Goal: Complete application form

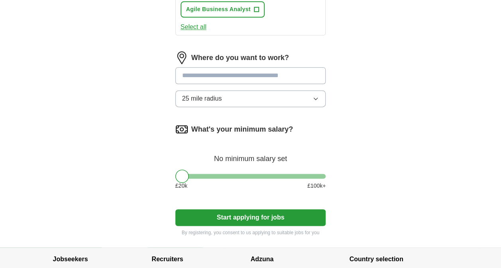
scroll to position [500, 0]
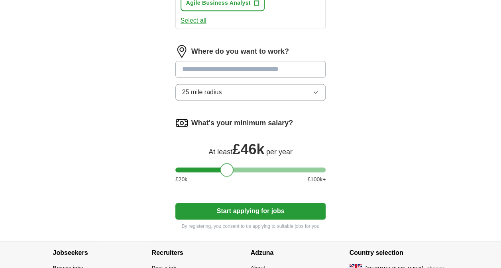
drag, startPoint x: 184, startPoint y: 163, endPoint x: 227, endPoint y: 168, distance: 44.1
click at [227, 168] on div "What's your minimum salary? At least £ 46k per year £ 20 k £ 100 k+" at bounding box center [250, 154] width 151 height 74
click at [271, 203] on button "Start applying for jobs" at bounding box center [250, 211] width 151 height 17
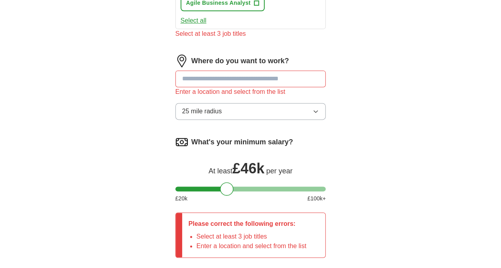
click at [247, 103] on button "25 mile radius" at bounding box center [250, 111] width 151 height 17
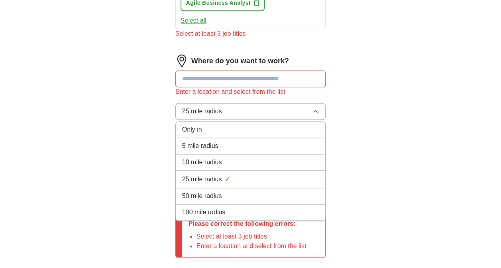
click at [230, 208] on div "100 mile radius" at bounding box center [250, 213] width 137 height 10
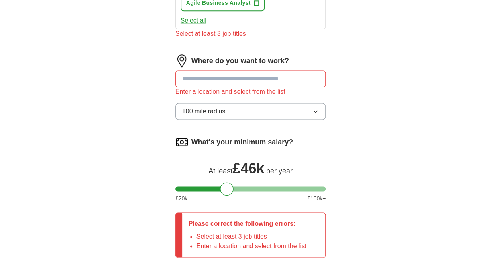
click at [229, 72] on input at bounding box center [250, 78] width 151 height 17
click at [259, 29] on div "Select at least 3 job titles" at bounding box center [250, 34] width 151 height 10
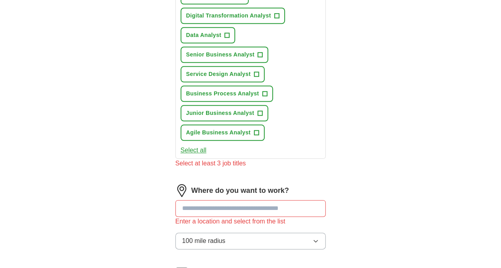
scroll to position [341, 0]
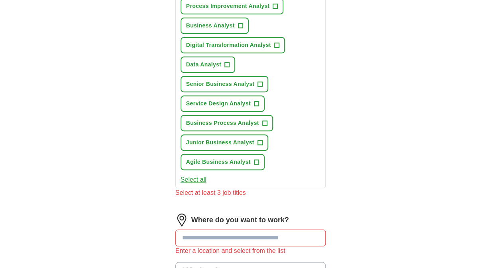
click at [195, 175] on button "Select all" at bounding box center [193, 180] width 26 height 10
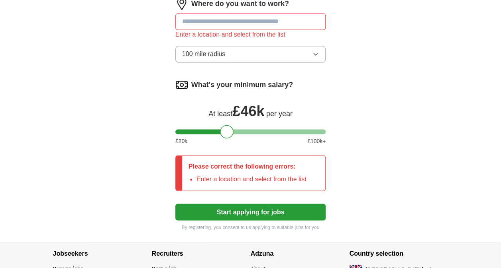
scroll to position [597, 0]
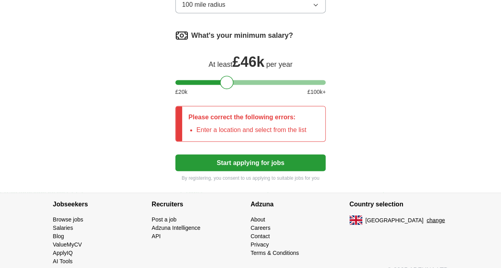
click at [262, 154] on button "Start applying for jobs" at bounding box center [250, 162] width 151 height 17
click at [226, 125] on li "Enter a location and select from the list" at bounding box center [251, 130] width 110 height 10
click at [271, 113] on p "Please correct the following errors:" at bounding box center [247, 118] width 118 height 10
click at [297, 113] on p "Please correct the following errors:" at bounding box center [247, 118] width 118 height 10
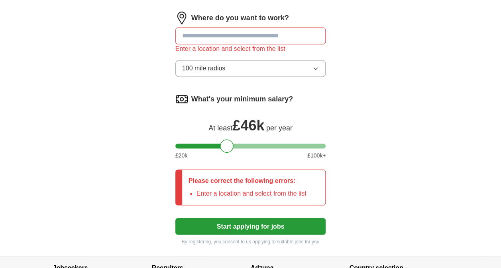
scroll to position [478, 0]
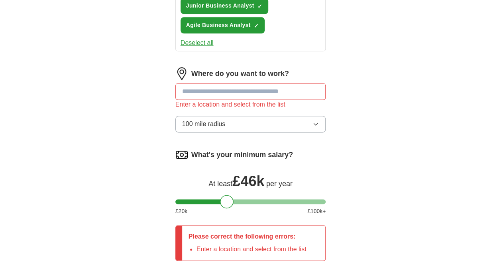
click at [260, 87] on input at bounding box center [250, 91] width 151 height 17
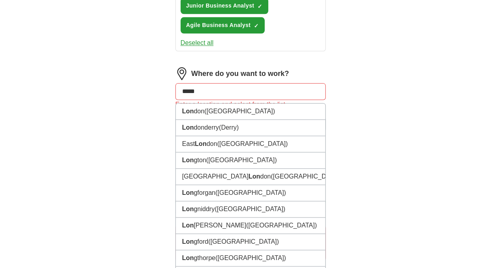
type input "******"
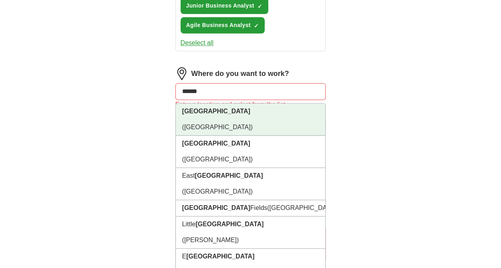
click at [249, 104] on li "[GEOGRAPHIC_DATA] ([GEOGRAPHIC_DATA])" at bounding box center [251, 120] width 150 height 32
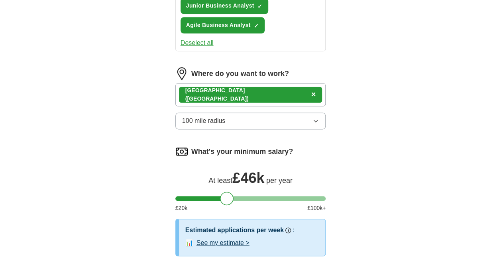
click at [276, 113] on button "100 mile radius" at bounding box center [250, 121] width 151 height 17
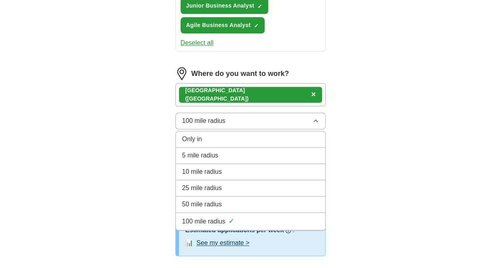
drag, startPoint x: 234, startPoint y: 196, endPoint x: 244, endPoint y: 189, distance: 11.9
click at [235, 200] on div "50 mile radius" at bounding box center [250, 205] width 137 height 10
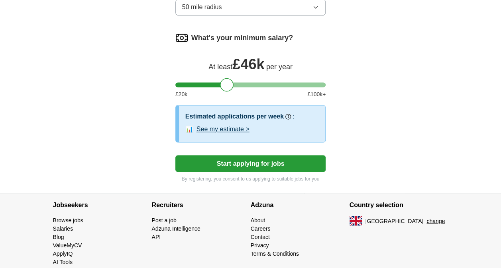
scroll to position [593, 0]
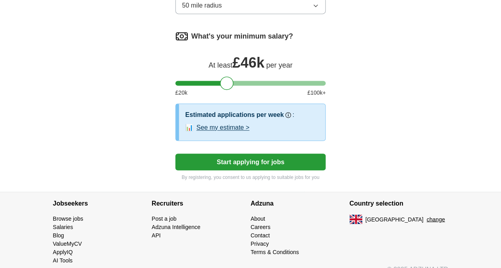
click at [234, 154] on button "Start applying for jobs" at bounding box center [250, 162] width 151 height 17
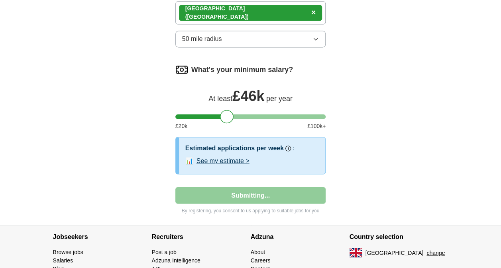
select select "**"
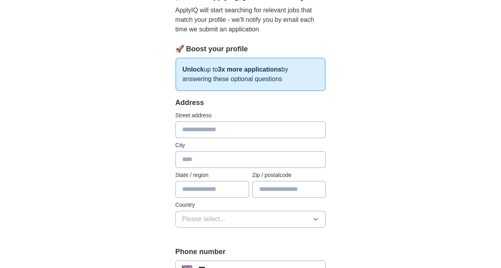
scroll to position [119, 0]
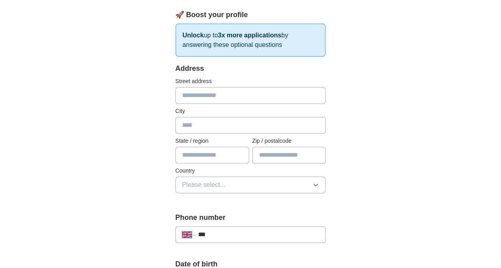
click at [227, 97] on input "text" at bounding box center [250, 95] width 151 height 17
type input "**********"
type input "********"
type input "**********"
type input "*******"
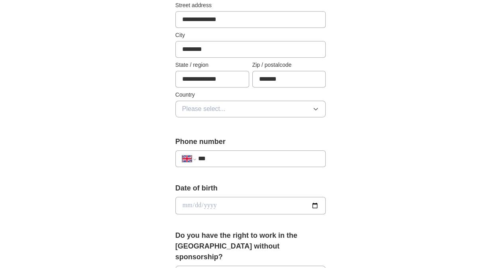
scroll to position [199, 0]
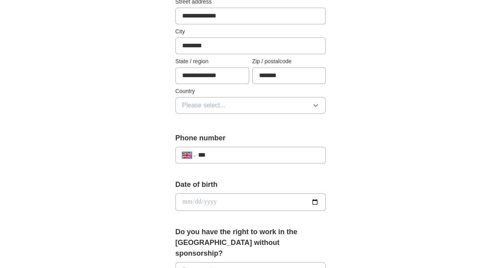
click at [228, 106] on button "Please select..." at bounding box center [250, 105] width 151 height 17
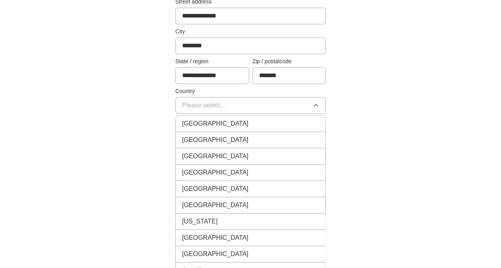
click at [218, 126] on span "[GEOGRAPHIC_DATA]" at bounding box center [215, 124] width 66 height 10
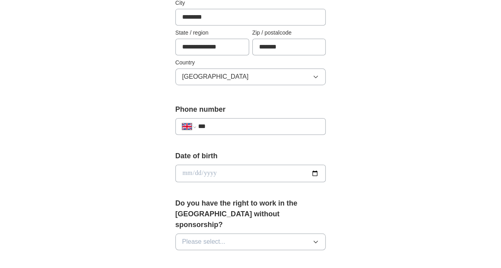
scroll to position [319, 0]
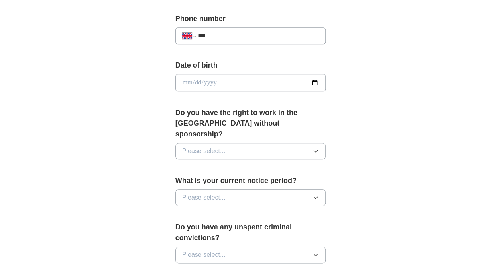
click at [225, 33] on input "***" at bounding box center [258, 36] width 121 height 10
type input "**********"
click at [187, 78] on input "date" at bounding box center [250, 83] width 151 height 18
type input "**********"
click at [358, 113] on div "**********" at bounding box center [251, 78] width 408 height 745
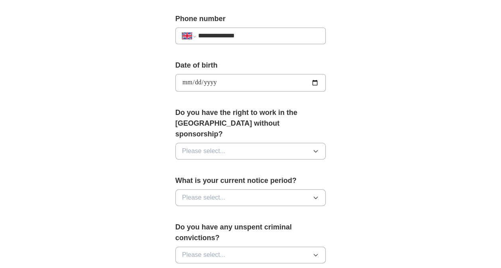
click at [284, 143] on button "Please select..." at bounding box center [250, 151] width 151 height 17
drag, startPoint x: 198, startPoint y: 155, endPoint x: 242, endPoint y: 159, distance: 43.6
click at [200, 165] on div "Yes" at bounding box center [250, 170] width 137 height 10
click at [249, 190] on button "Please select..." at bounding box center [250, 198] width 151 height 17
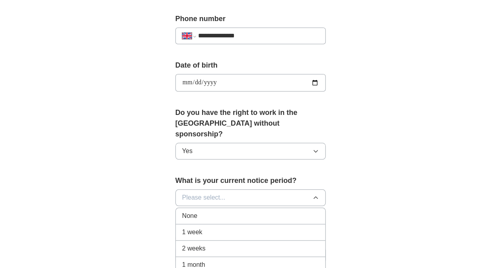
click at [214, 244] on div "2 weeks" at bounding box center [250, 249] width 137 height 10
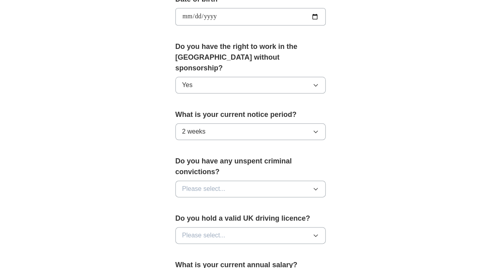
scroll to position [438, 0]
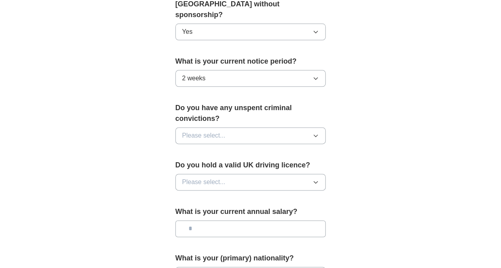
click at [256, 127] on button "Please select..." at bounding box center [250, 135] width 151 height 17
click at [198, 166] on div "No" at bounding box center [250, 171] width 137 height 10
click at [241, 174] on button "Please select..." at bounding box center [250, 182] width 151 height 17
drag, startPoint x: 205, startPoint y: 191, endPoint x: 246, endPoint y: 201, distance: 42.7
click at [205, 196] on div "Yes" at bounding box center [250, 201] width 137 height 10
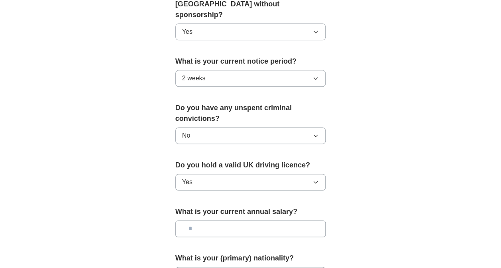
click at [259, 221] on input "text" at bounding box center [250, 229] width 151 height 17
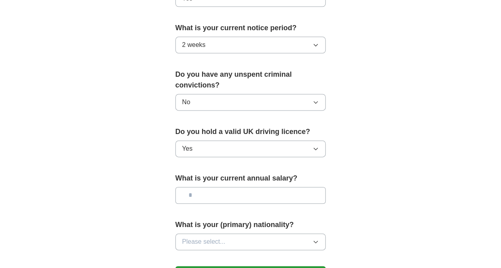
scroll to position [518, 0]
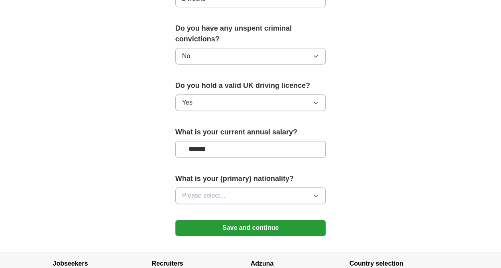
type input "*******"
click at [237, 192] on div "What is your (primary) nationality? Please select..." at bounding box center [250, 192] width 151 height 37
click at [238, 188] on button "Please select..." at bounding box center [250, 196] width 151 height 17
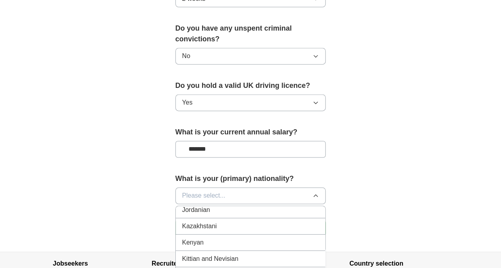
scroll to position [1473, 0]
click at [216, 238] on div "Kenyan" at bounding box center [250, 243] width 137 height 10
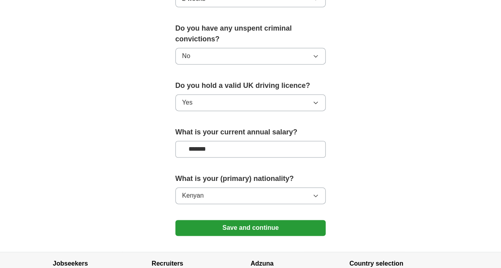
click at [277, 220] on button "Save and continue" at bounding box center [250, 228] width 151 height 16
